Goal: Use online tool/utility: Use online tool/utility

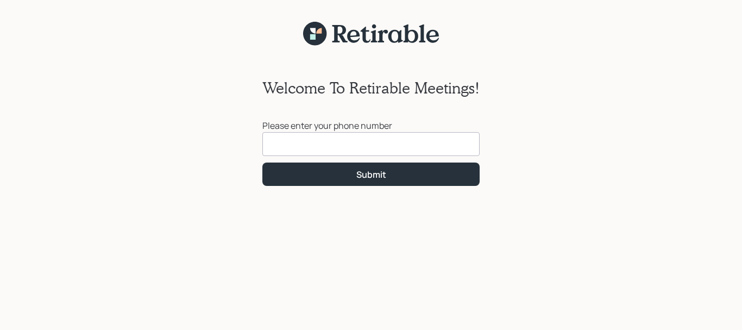
click at [283, 144] on input at bounding box center [370, 144] width 217 height 24
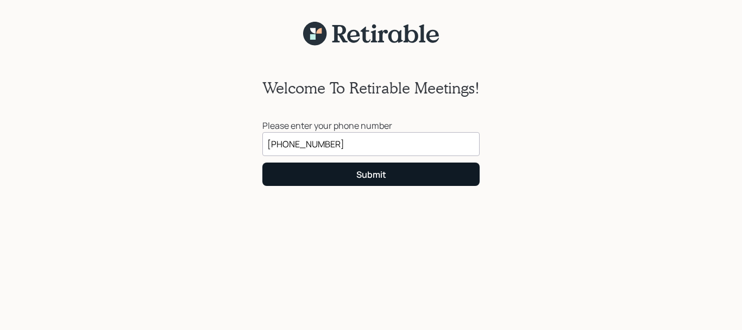
type input "[PHONE_NUMBER]"
click at [367, 168] on button "Submit" at bounding box center [370, 173] width 217 height 23
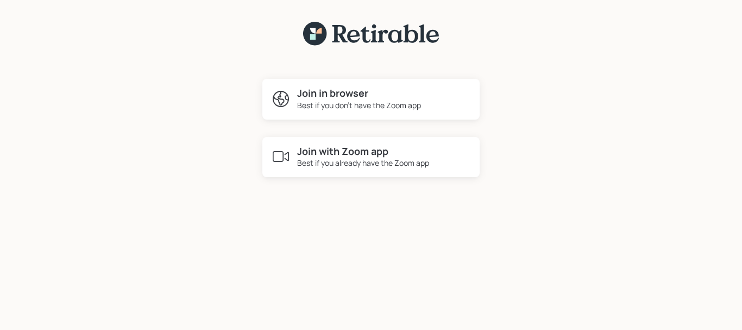
click at [334, 153] on h4 "Join with Zoom app" at bounding box center [363, 152] width 132 height 12
